Goal: Information Seeking & Learning: Understand process/instructions

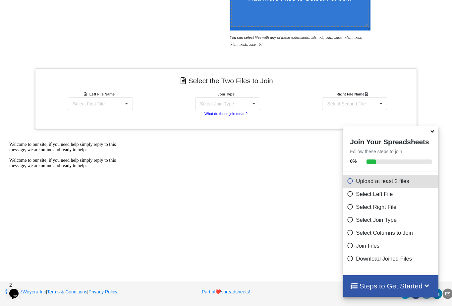
click at [230, 114] on small "What do these join mean?" at bounding box center [225, 114] width 43 height 4
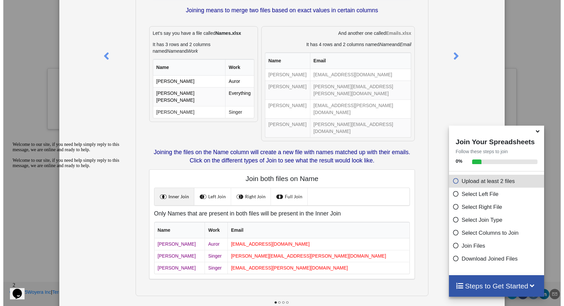
scroll to position [203, 0]
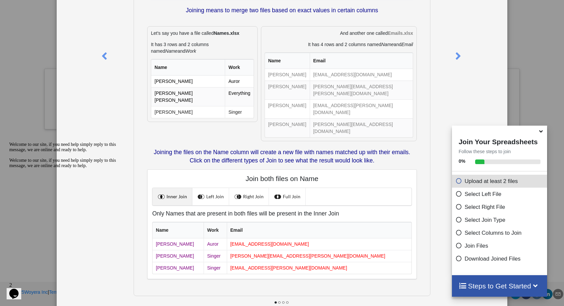
click at [278, 301] on icon at bounding box center [279, 302] width 3 height 2
click at [452, 56] on icon at bounding box center [458, 53] width 14 height 12
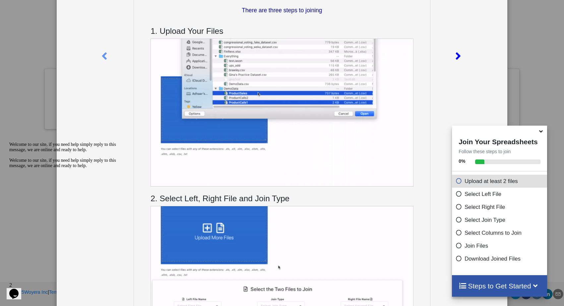
scroll to position [0, 0]
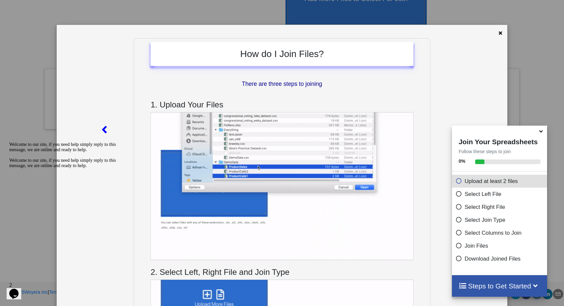
click at [103, 131] on icon at bounding box center [104, 127] width 14 height 12
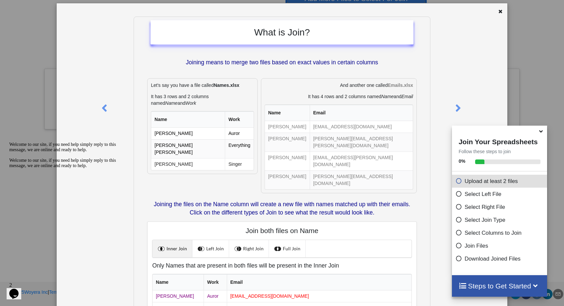
scroll to position [74, 0]
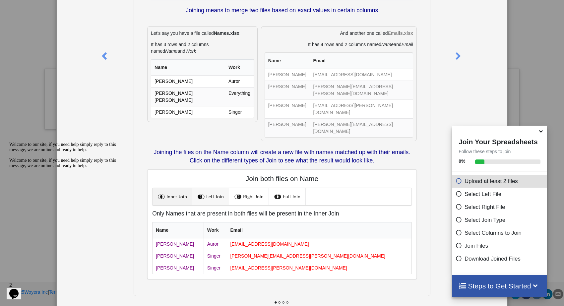
click at [210, 188] on link "Left Join" at bounding box center [210, 196] width 37 height 17
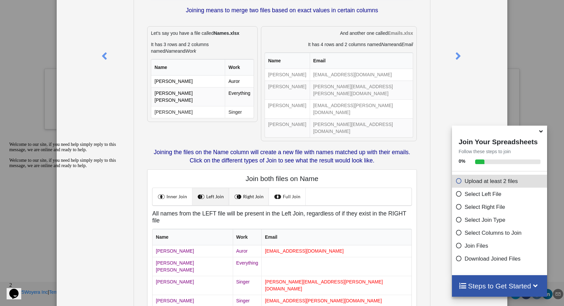
click at [242, 188] on link "Right Join" at bounding box center [249, 196] width 40 height 17
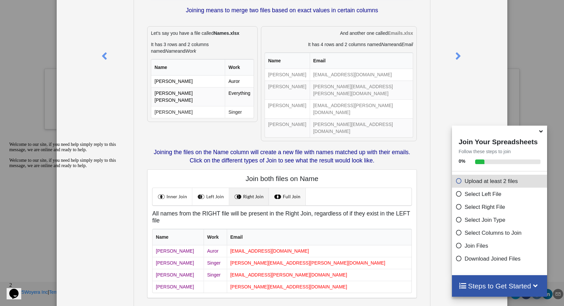
click at [290, 188] on link "Full Join" at bounding box center [287, 196] width 37 height 17
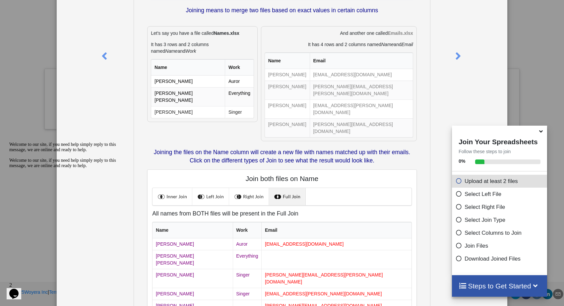
click at [452, 286] on h4 "Steps to Get Started" at bounding box center [499, 286] width 82 height 8
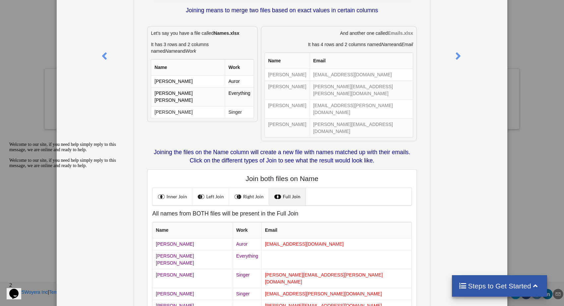
click at [452, 286] on h4 "Steps to Get Started" at bounding box center [499, 286] width 82 height 8
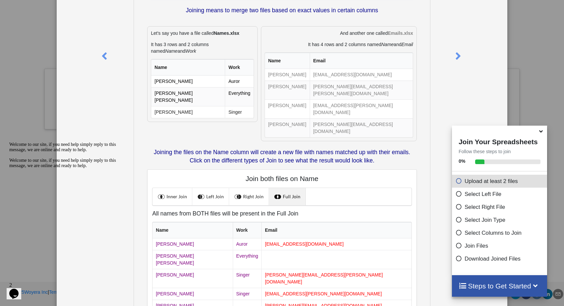
click at [83, 16] on div at bounding box center [94, 162] width 75 height 394
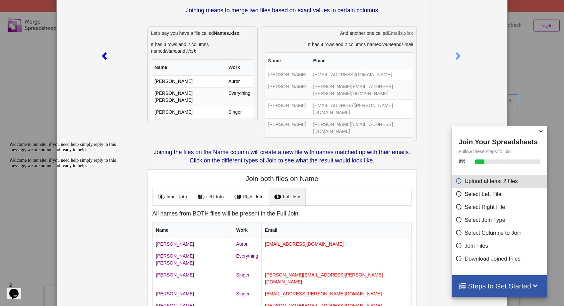
click at [104, 58] on icon at bounding box center [104, 53] width 14 height 12
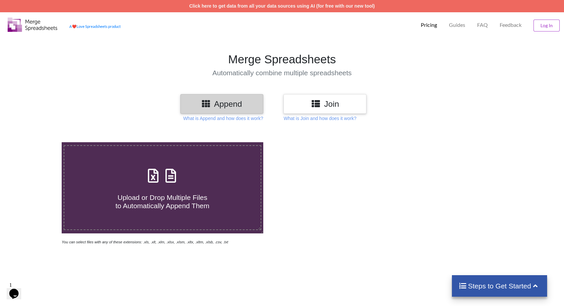
click at [207, 103] on icon at bounding box center [206, 103] width 10 height 8
click at [213, 118] on p "What is Append and how does it work?" at bounding box center [223, 118] width 80 height 7
